Goal: Transaction & Acquisition: Download file/media

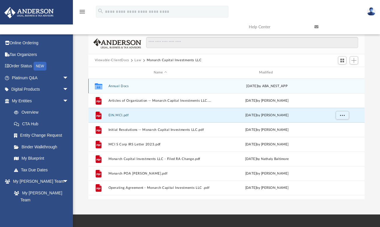
scroll to position [128, 272]
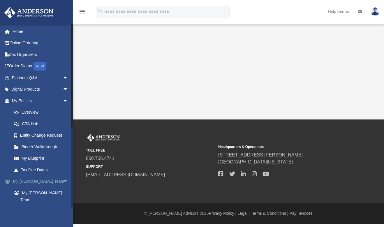
click at [63, 180] on span "arrow_drop_down" at bounding box center [69, 182] width 12 height 12
click at [26, 201] on link "Box" at bounding box center [42, 205] width 69 height 12
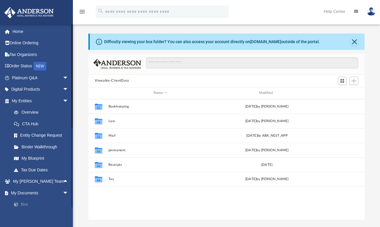
scroll to position [128, 272]
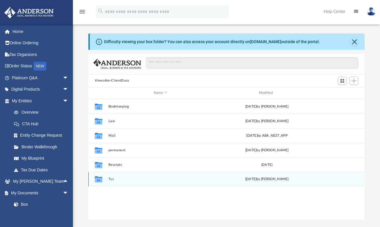
click at [111, 177] on div "Collaborated Folder Tax [DATE] by [PERSON_NAME]" at bounding box center [226, 179] width 277 height 15
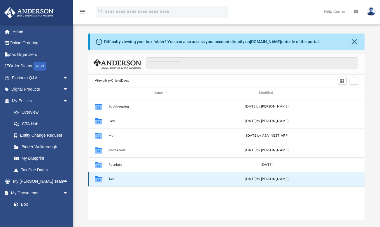
click at [110, 181] on button "Tax" at bounding box center [160, 179] width 104 height 4
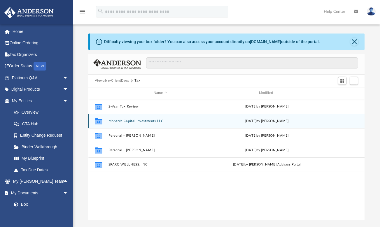
click at [119, 120] on button "Monarch Capital Investments LLC" at bounding box center [160, 121] width 104 height 4
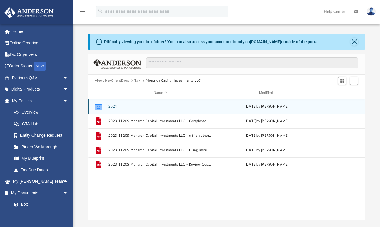
click at [113, 106] on button "2024" at bounding box center [160, 107] width 104 height 4
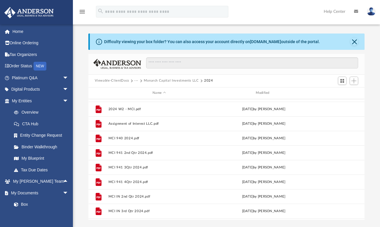
scroll to position [0, 0]
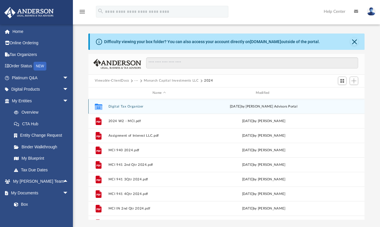
click at [118, 106] on button "Digital Tax Organizer" at bounding box center [159, 107] width 102 height 4
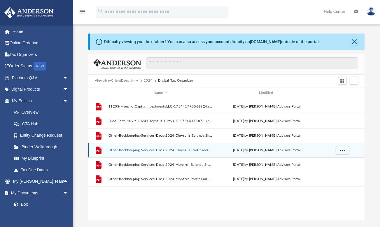
click at [167, 149] on button "Other-Bookkeeping-Services-Docs-2024 Chrysalis Profit and Loss-1754417151689247…" at bounding box center [160, 150] width 104 height 4
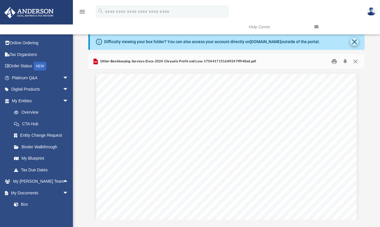
click at [357, 39] on button "Close" at bounding box center [354, 42] width 8 height 8
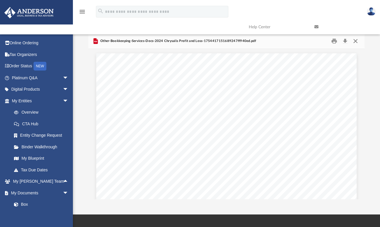
click at [356, 39] on button "Close" at bounding box center [355, 40] width 11 height 9
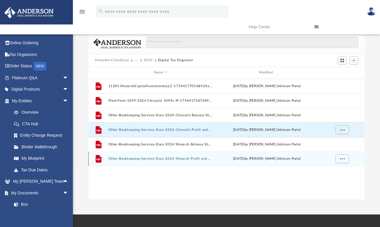
click at [137, 159] on button "Other-Bookkeeping-Services-Docs-2024 Monarch Profit and Loss-17544171816892481d…" at bounding box center [160, 159] width 104 height 4
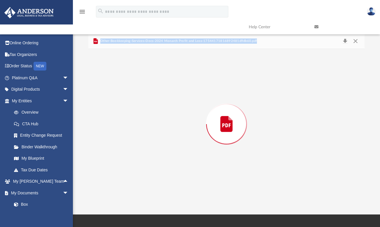
click at [137, 159] on div "Preview" at bounding box center [226, 124] width 277 height 151
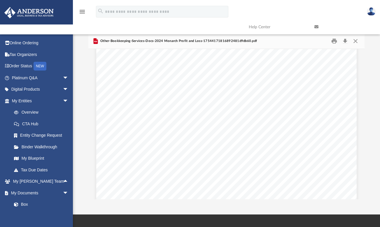
scroll to position [57, 0]
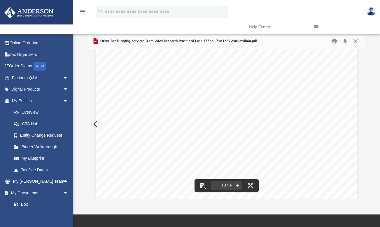
click at [356, 40] on button "Close" at bounding box center [355, 40] width 11 height 9
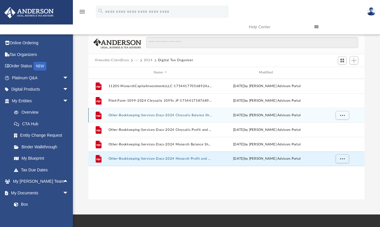
click at [129, 116] on button "Other-Bookkeeping-Services-Docs-2024 Chrysalis Balance Sheet-1754417151689247ff…" at bounding box center [160, 115] width 104 height 4
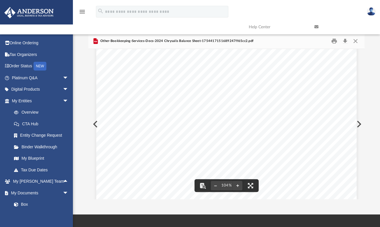
scroll to position [0, 0]
click at [358, 39] on button "Close" at bounding box center [355, 40] width 11 height 9
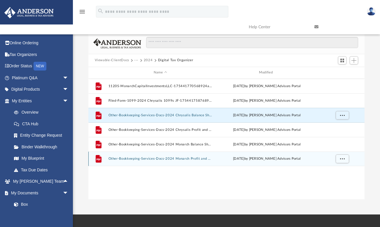
click at [150, 160] on button "Other-Bookkeeping-Services-Docs-2024 Monarch Profit and Loss-17544171816892481d…" at bounding box center [160, 159] width 104 height 4
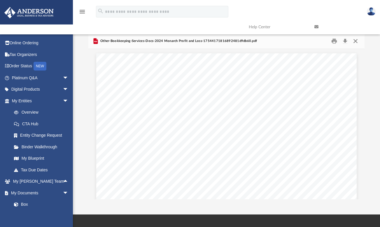
click at [356, 42] on button "Close" at bounding box center [355, 40] width 11 height 9
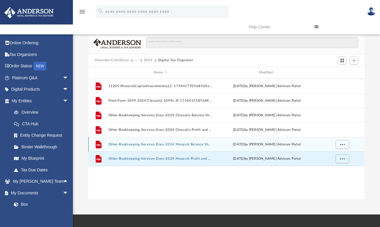
click at [155, 145] on button "Other-Bookkeeping-Services-Docs-2024 Monarch Balance Sheet-17544171816892481d9d…" at bounding box center [160, 145] width 104 height 4
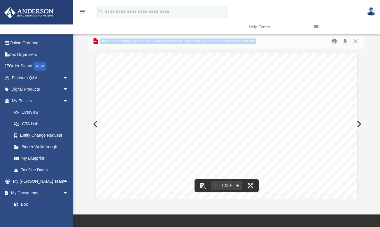
drag, startPoint x: 362, startPoint y: 67, endPoint x: 360, endPoint y: 74, distance: 7.5
click at [360, 74] on div "Viewable-ClientDocs ··· 2024 Digital Tax Organizer Name Modified File 1120S-Mon…" at bounding box center [226, 117] width 277 height 166
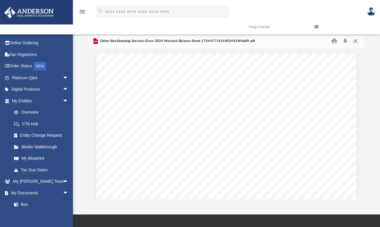
click at [356, 41] on button "Close" at bounding box center [355, 40] width 11 height 9
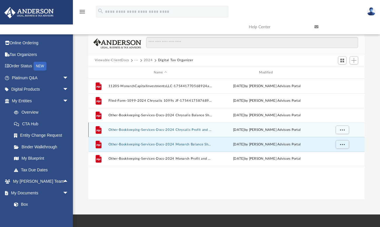
click at [144, 130] on button "Other-Bookkeeping-Services-Docs-2024 Chrysalis Profit and Loss-1754417151689247…" at bounding box center [160, 130] width 104 height 4
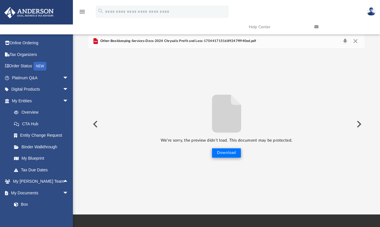
click at [228, 154] on button "Download" at bounding box center [226, 152] width 29 height 9
click at [357, 40] on button "Close" at bounding box center [355, 41] width 11 height 8
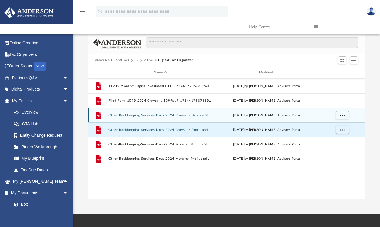
click at [193, 116] on button "Other-Bookkeeping-Services-Docs-2024 Chrysalis Balance Sheet-1754417151689247ff…" at bounding box center [160, 115] width 104 height 4
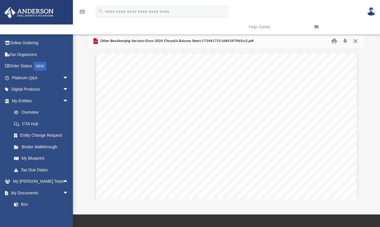
click at [356, 40] on button "Close" at bounding box center [355, 40] width 11 height 9
